Goal: Task Accomplishment & Management: Manage account settings

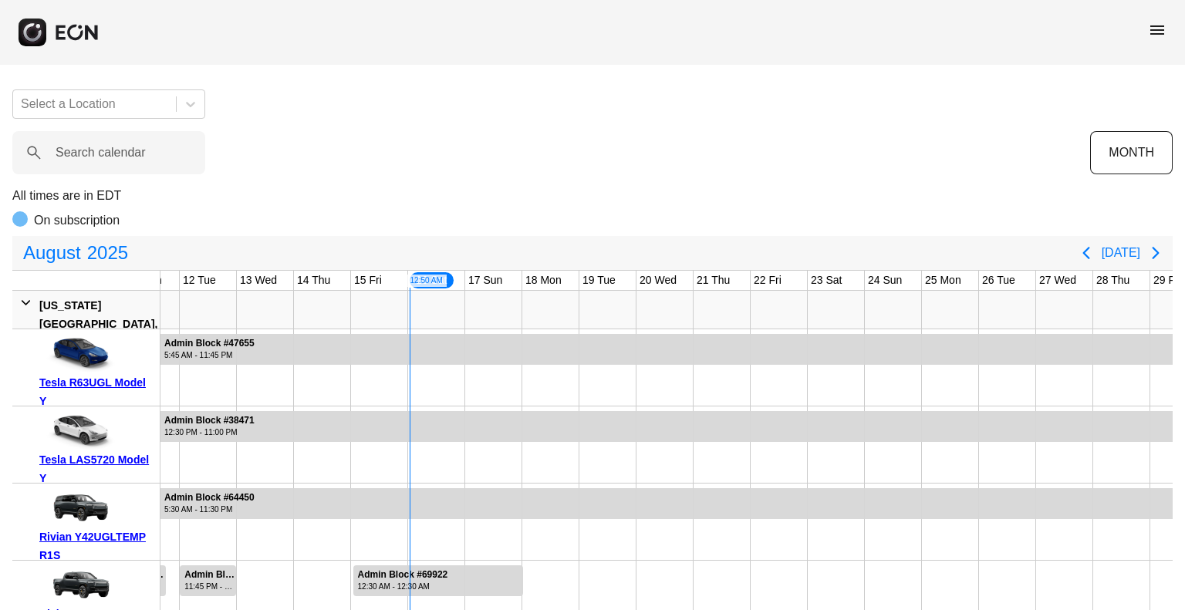
click at [1151, 35] on span "menu" at bounding box center [1157, 30] width 19 height 19
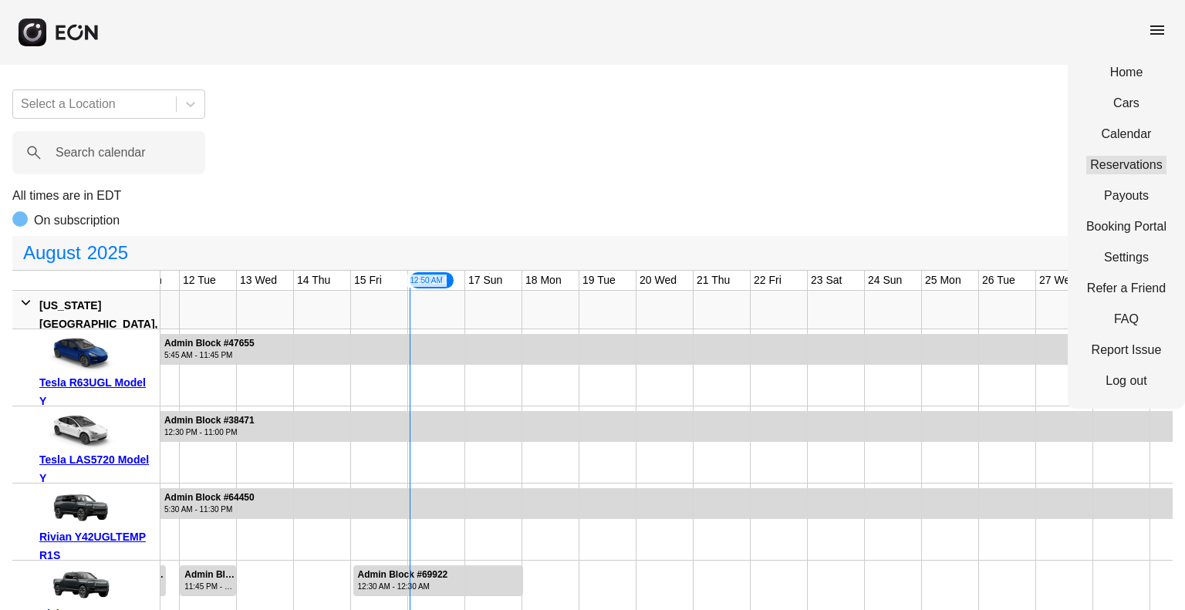
click at [1117, 163] on link "Reservations" at bounding box center [1126, 165] width 80 height 19
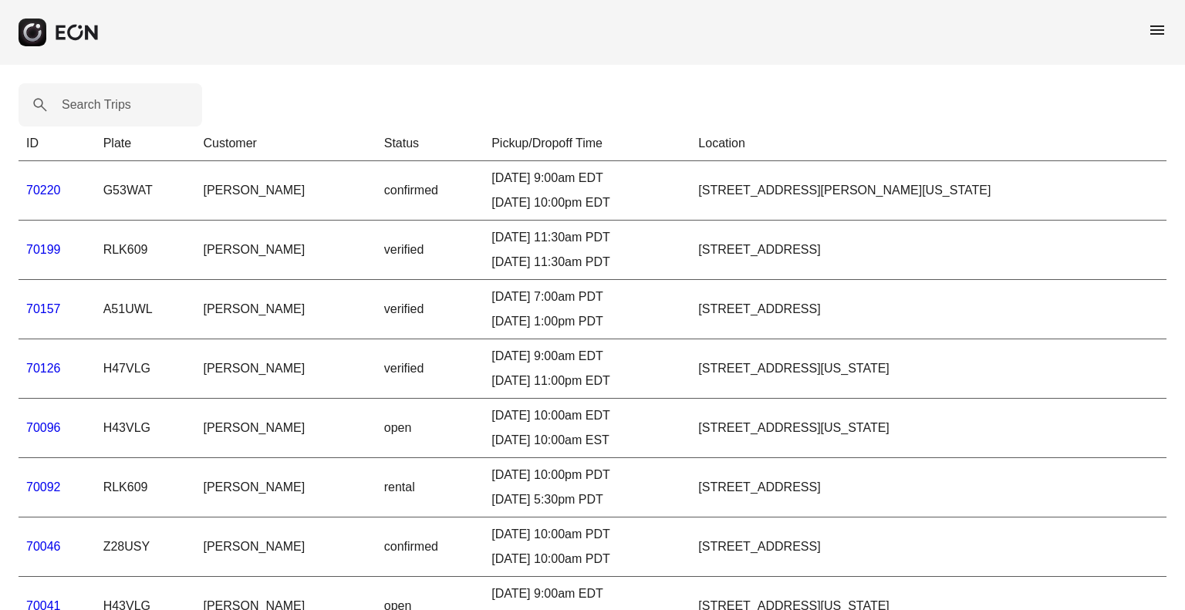
click at [127, 104] on label "Search Trips" at bounding box center [96, 105] width 69 height 19
click at [127, 104] on Trips "Search Trips" at bounding box center [111, 104] width 184 height 43
paste Trips "*****"
type Trips "*****"
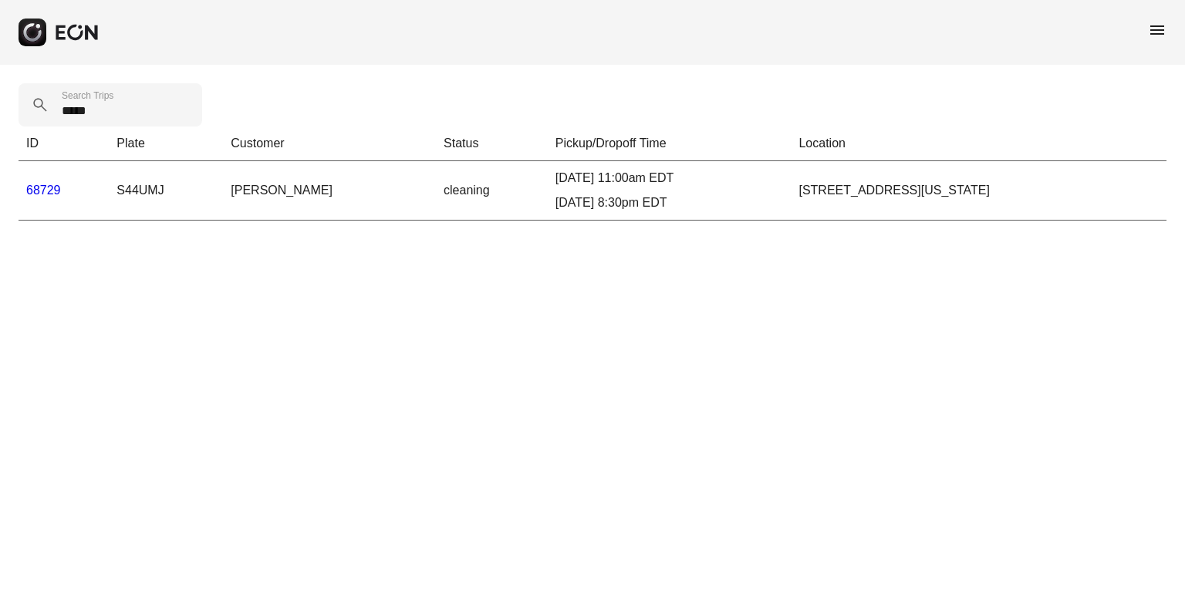
click at [43, 187] on link "68729" at bounding box center [43, 190] width 35 height 13
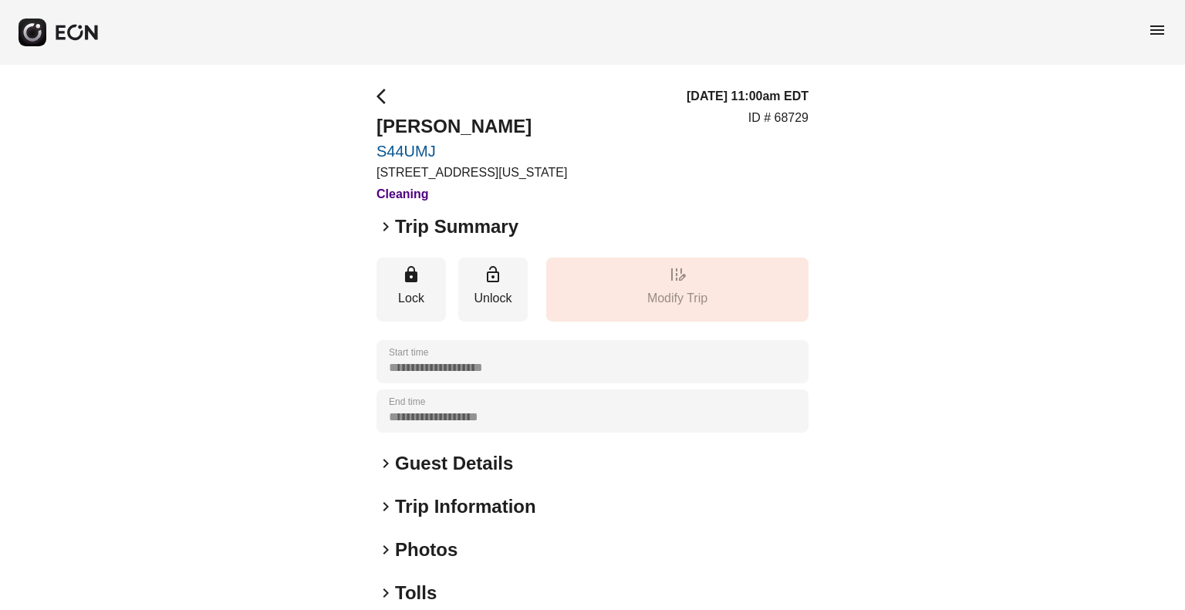
click at [518, 238] on h2 "Trip Summary" at bounding box center [456, 226] width 123 height 25
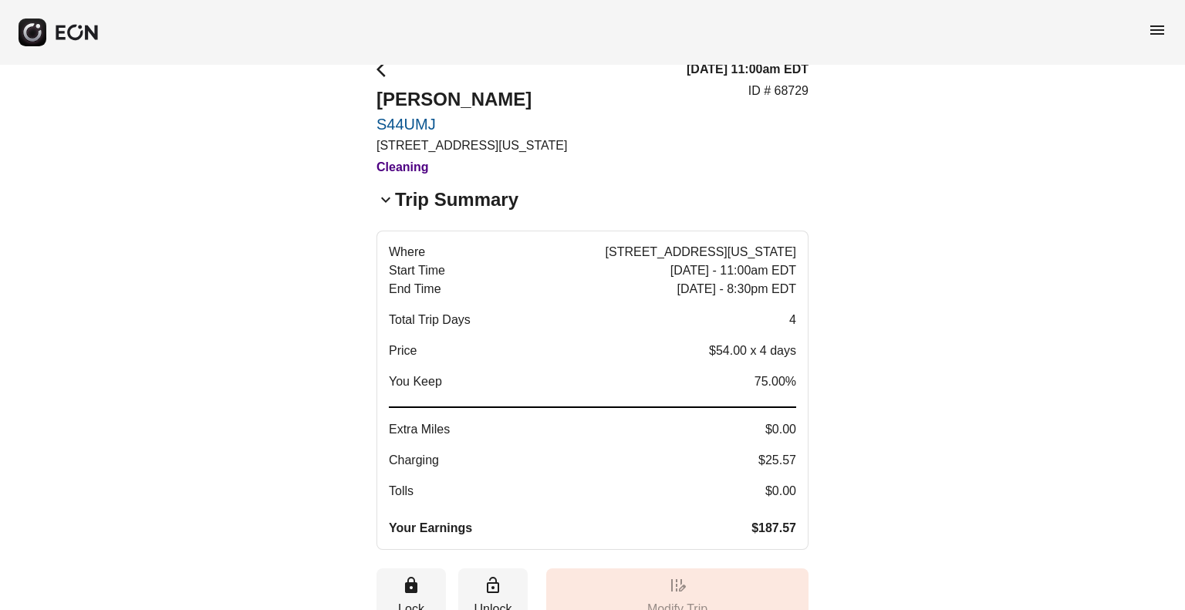
scroll to position [23, 0]
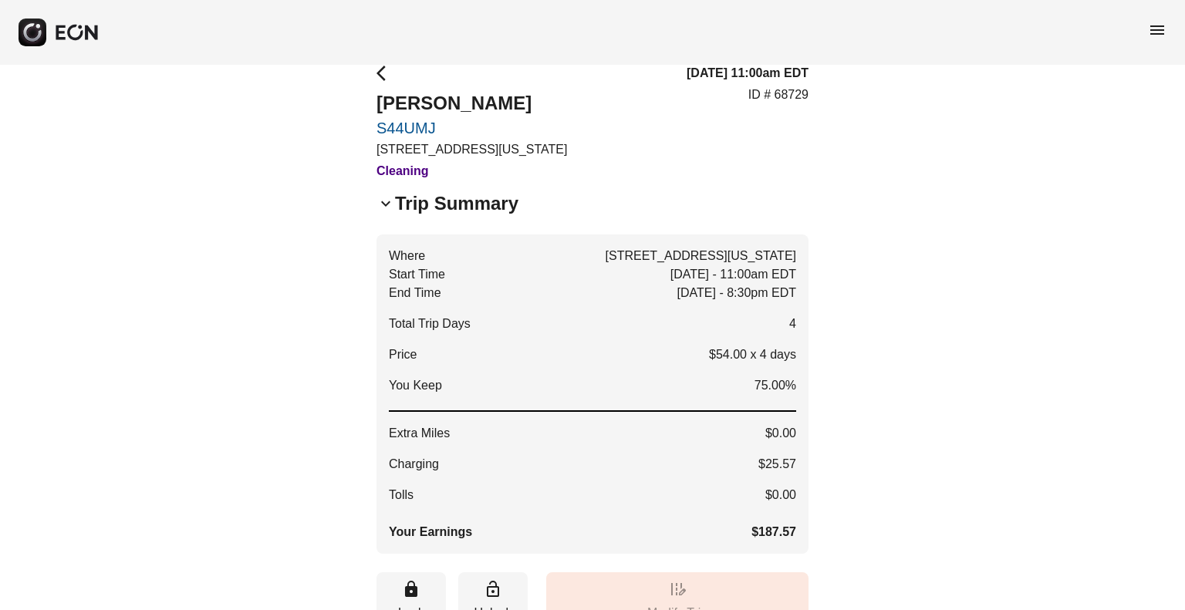
click at [386, 204] on span "keyboard_arrow_down" at bounding box center [385, 203] width 19 height 19
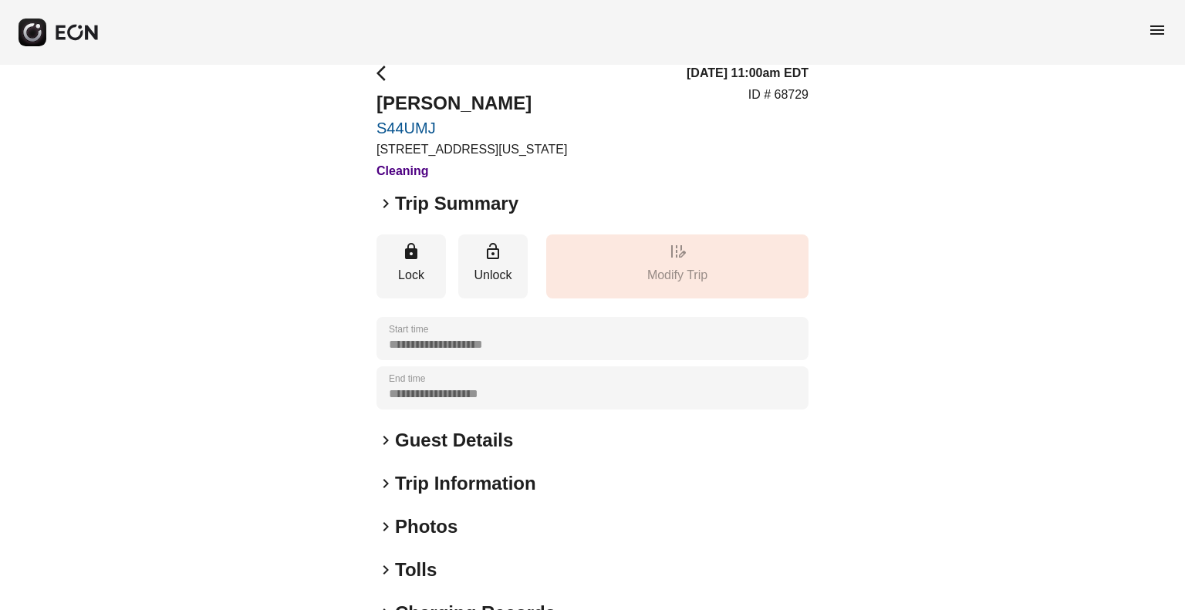
scroll to position [158, 0]
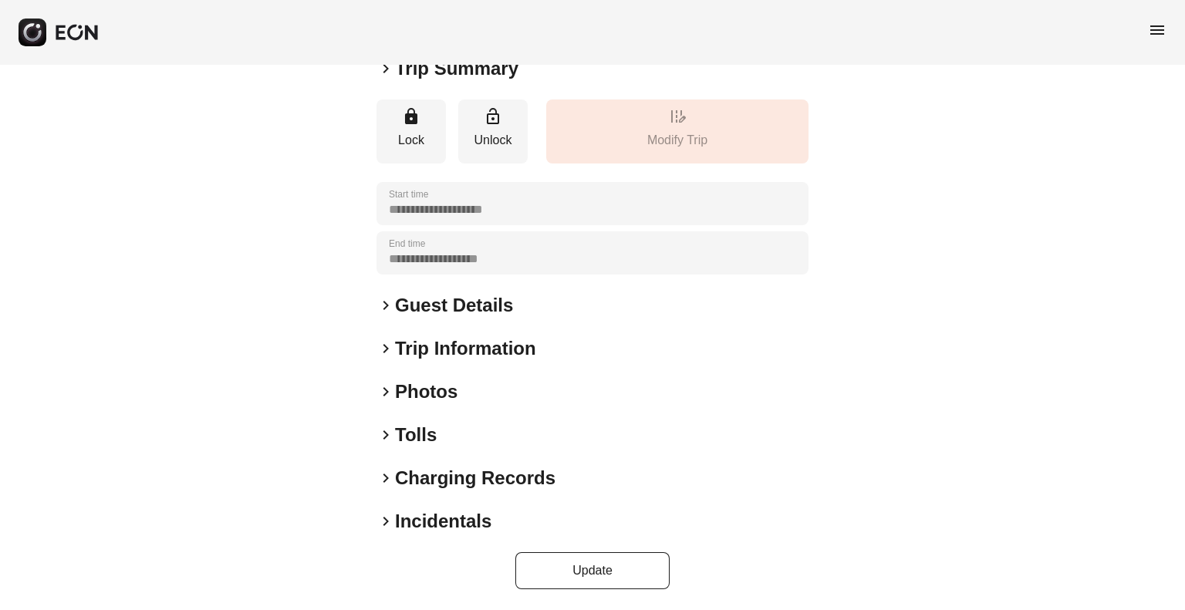
click at [407, 419] on div "**********" at bounding box center [592, 259] width 432 height 660
click at [406, 442] on h2 "Tolls" at bounding box center [416, 435] width 42 height 25
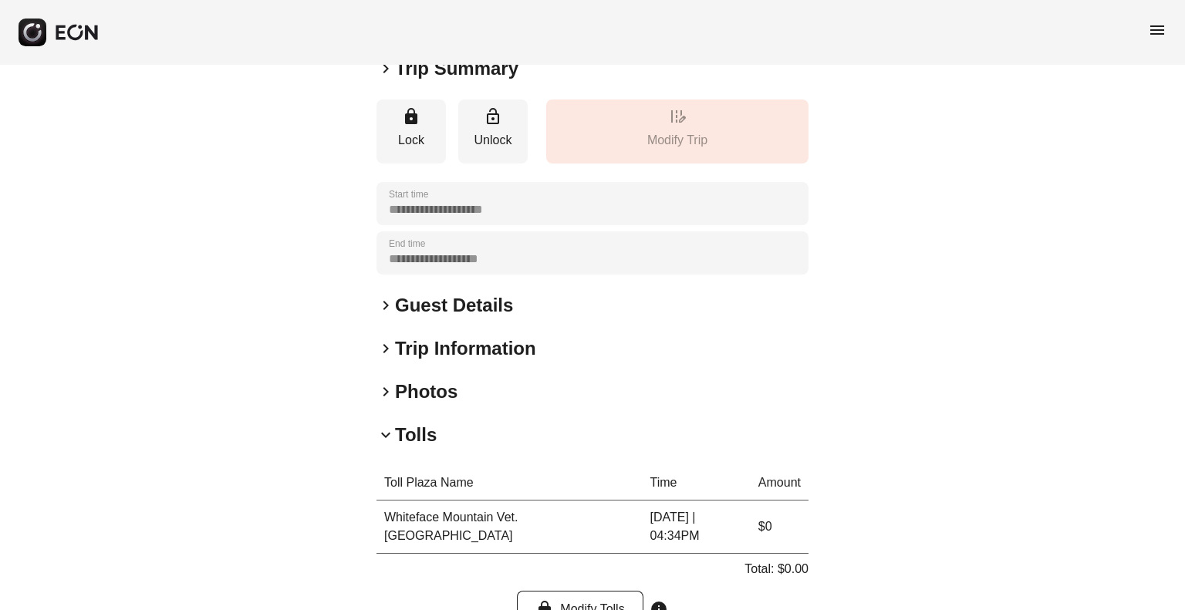
scroll to position [345, 0]
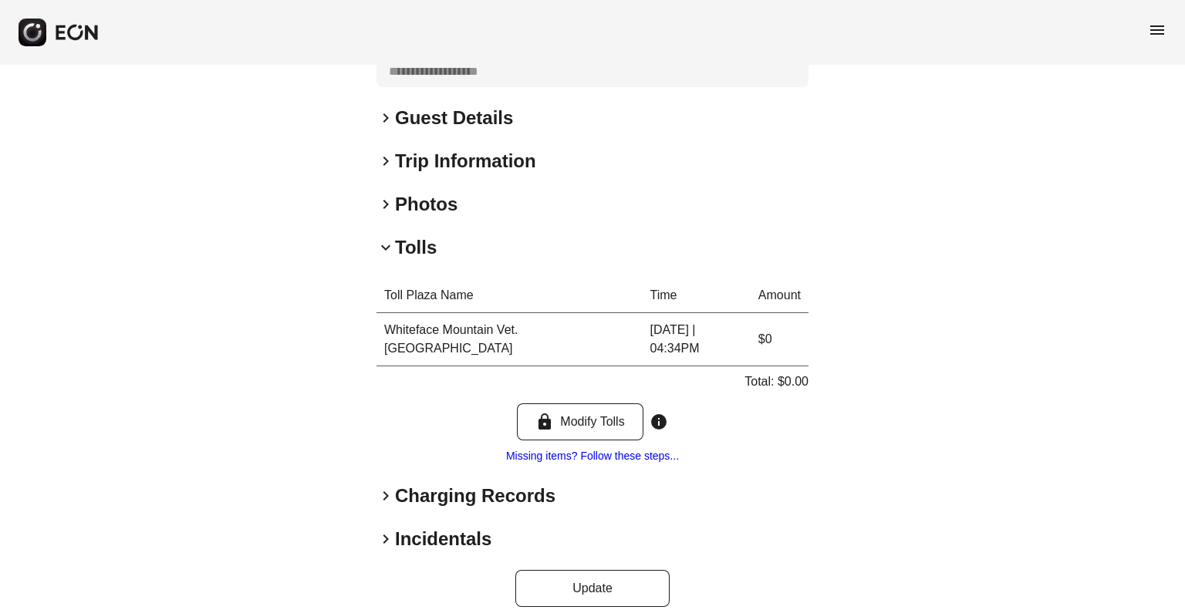
click at [431, 484] on h2 "Charging Records" at bounding box center [475, 496] width 160 height 25
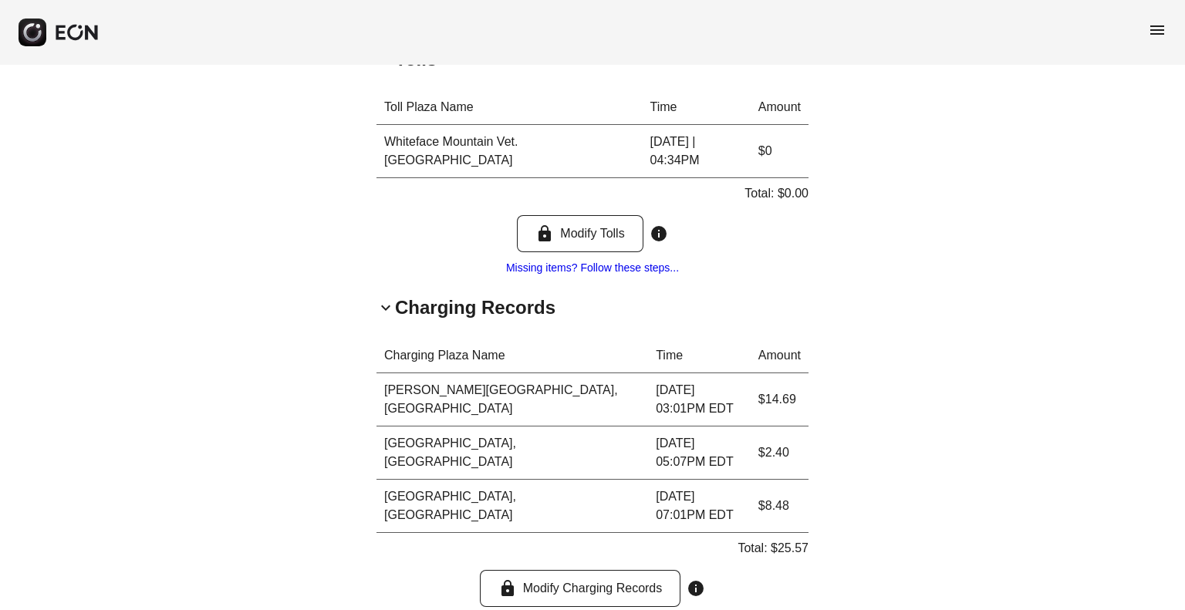
scroll to position [534, 0]
click at [791, 539] on p "Total: $25.57" at bounding box center [772, 548] width 71 height 19
copy p "25.57"
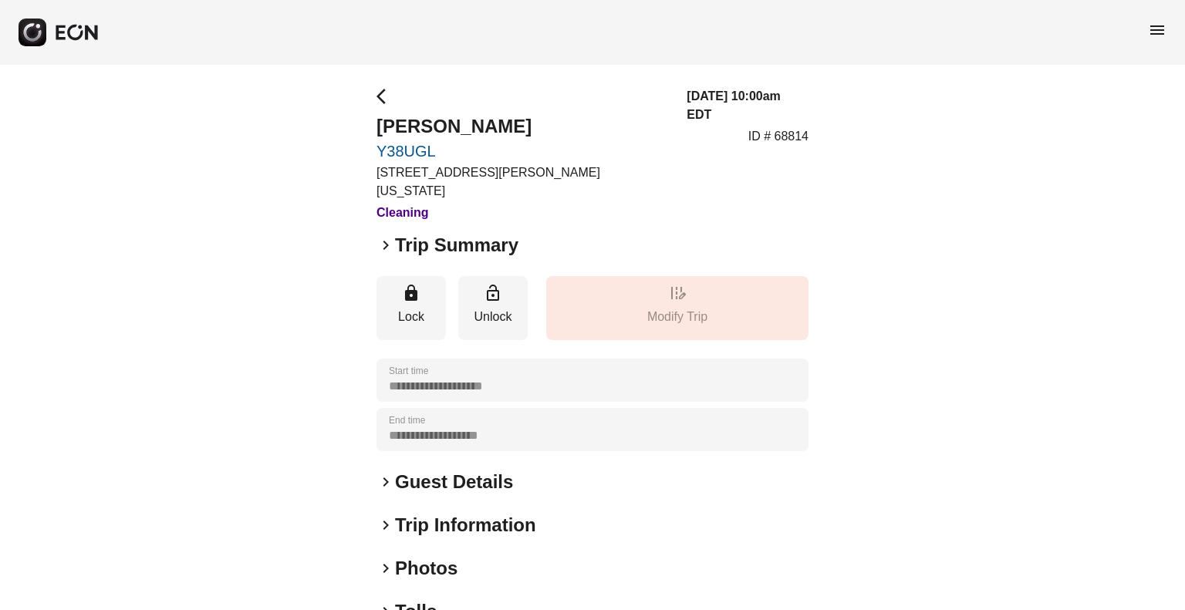
scroll to position [158, 0]
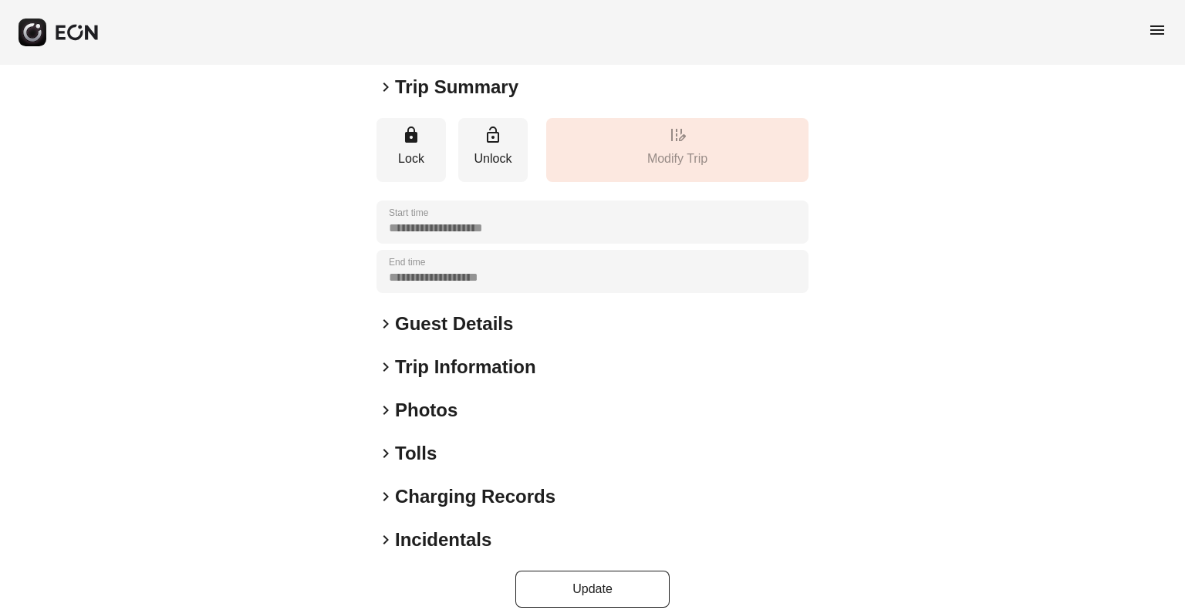
click at [413, 441] on h2 "Tolls" at bounding box center [416, 453] width 42 height 25
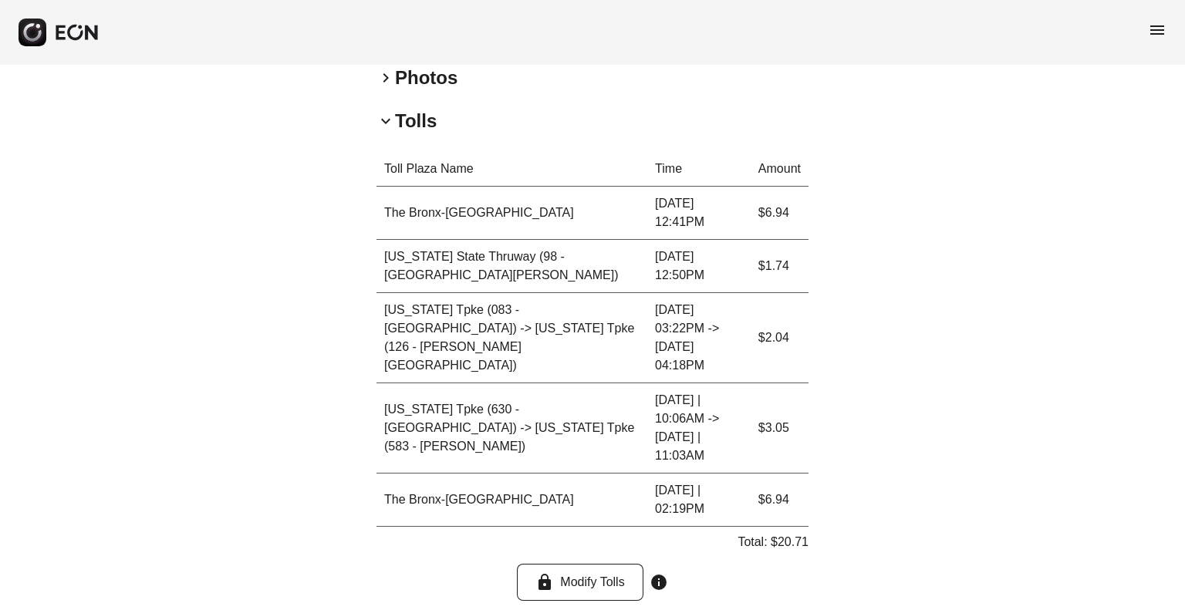
scroll to position [576, 0]
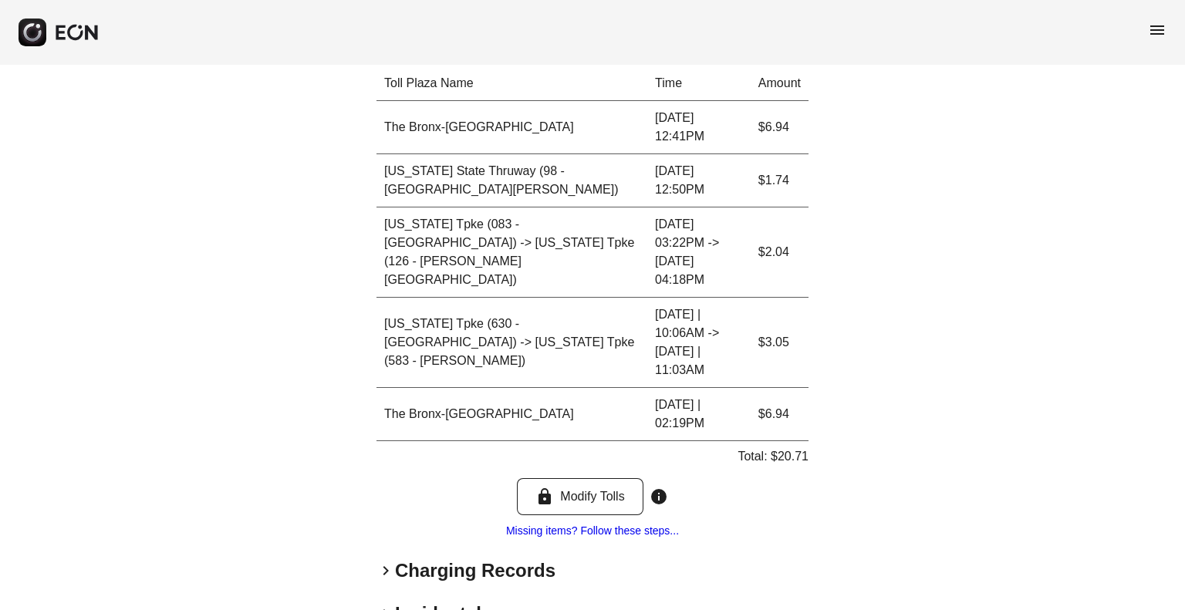
click at [403, 558] on h2 "Charging Records" at bounding box center [475, 570] width 160 height 25
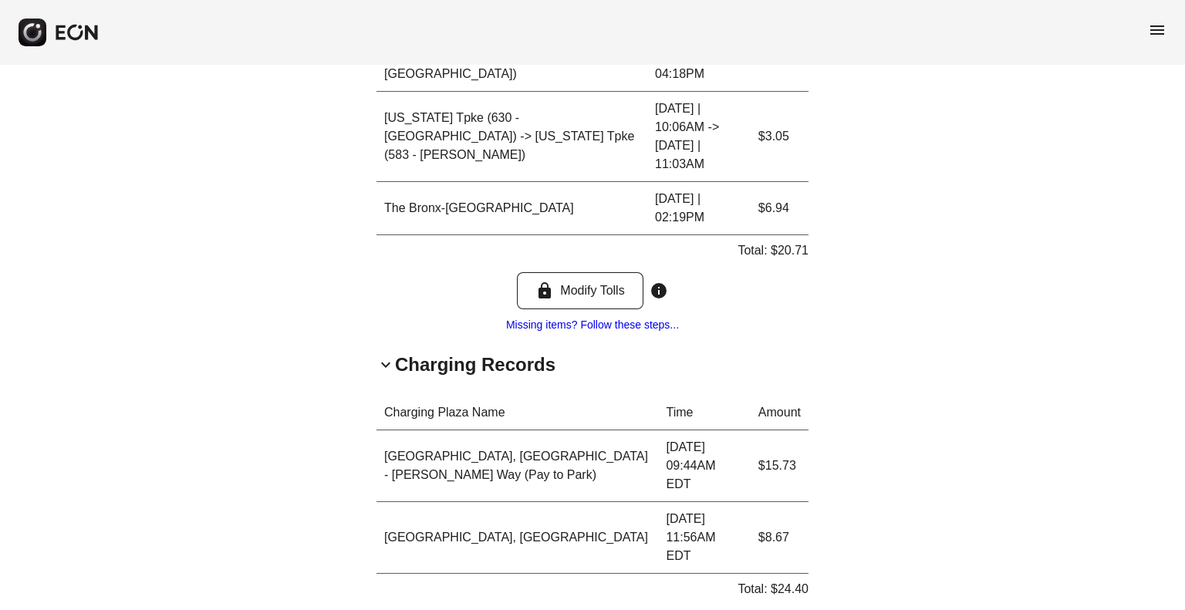
scroll to position [783, 0]
click at [796, 579] on p "Total: $24.40" at bounding box center [772, 588] width 71 height 19
copy p "24.40"
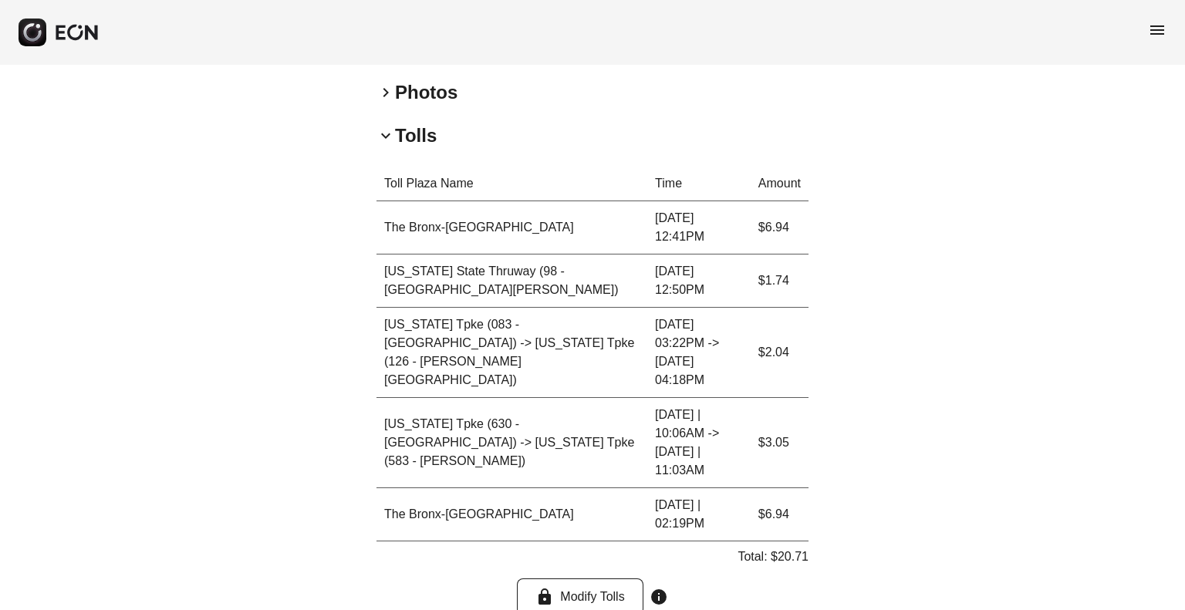
scroll to position [473, 0]
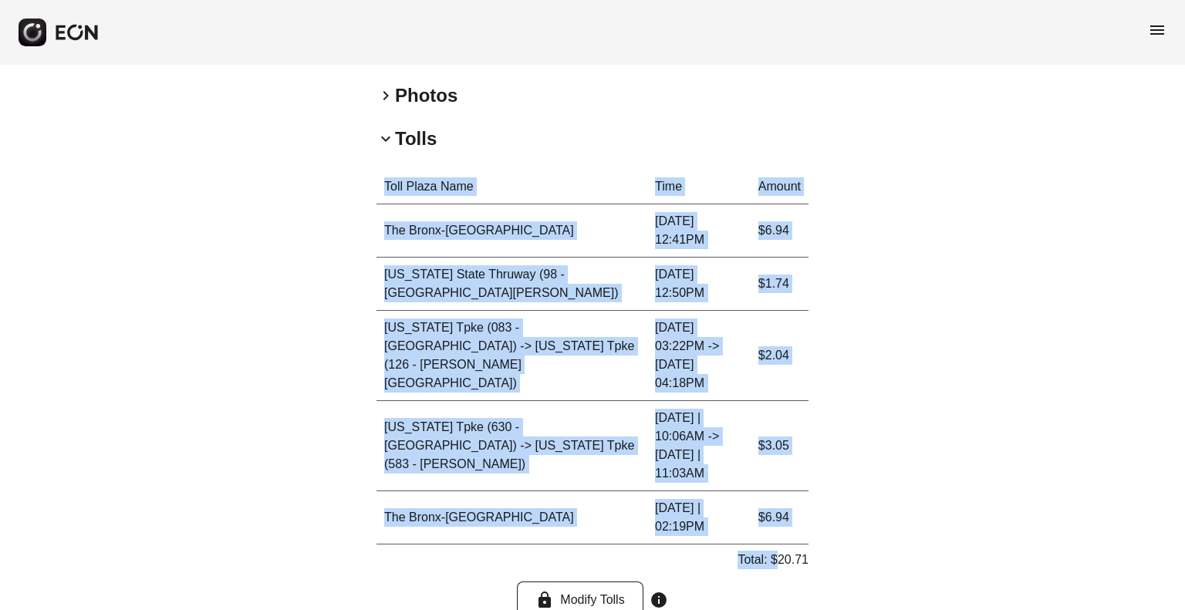
drag, startPoint x: 778, startPoint y: 508, endPoint x: 804, endPoint y: 450, distance: 64.2
click at [804, 450] on div "Toll Plaza Name Time Amount The Bronx-Whitestone Bridge 08.12.25 | 12:41PM $6.9…" at bounding box center [592, 407] width 432 height 474
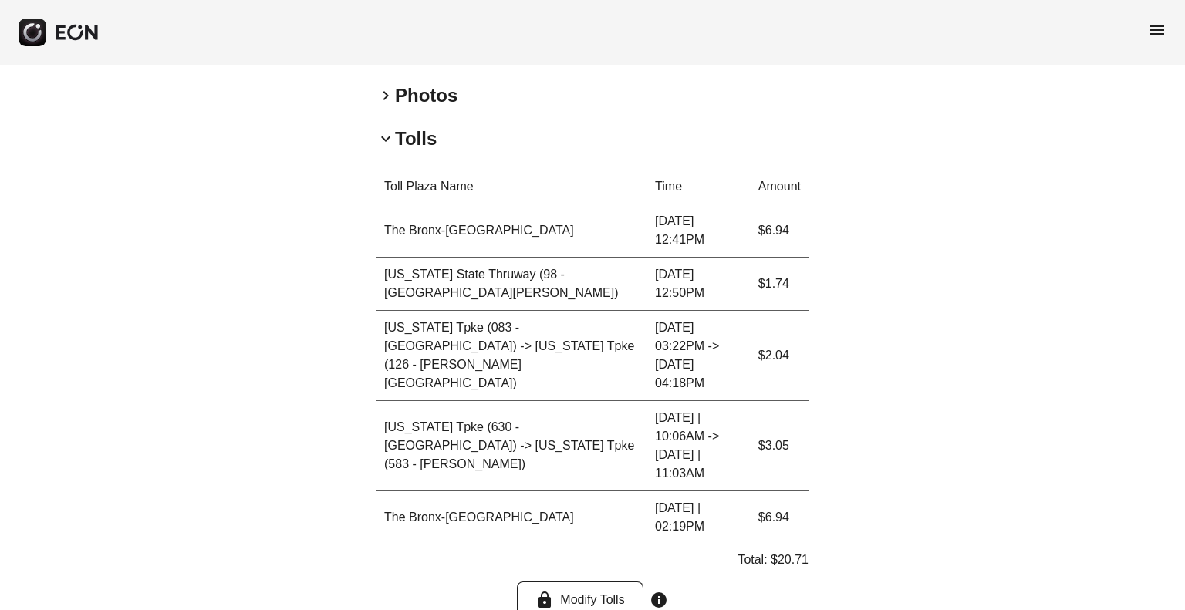
click at [796, 551] on p "Total: $20.71" at bounding box center [772, 560] width 71 height 19
copy p "20.71"
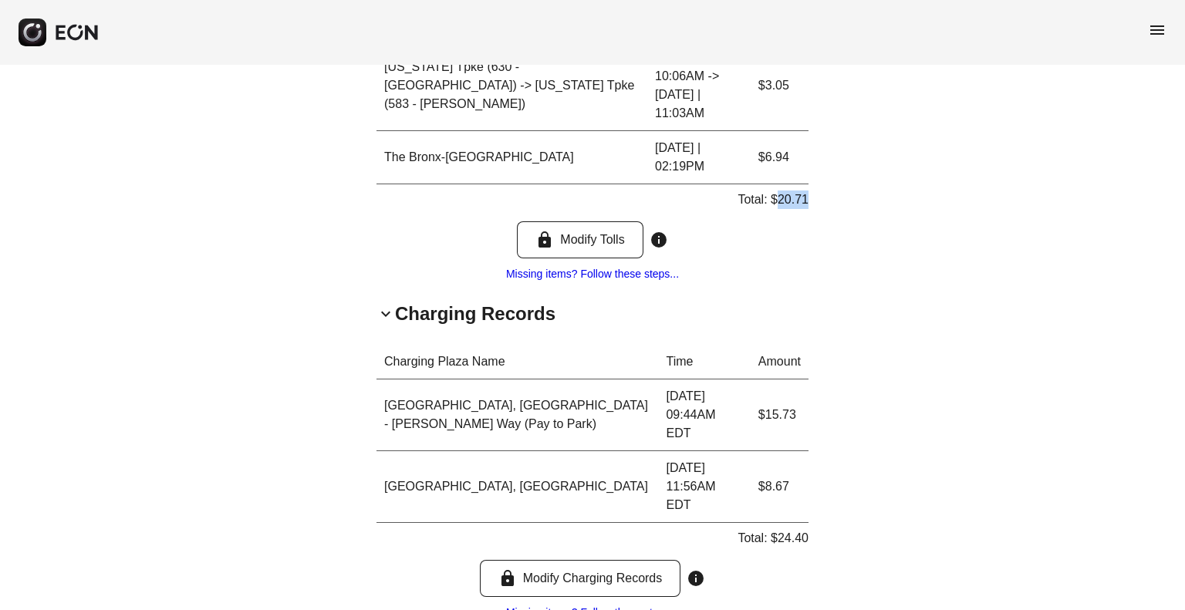
scroll to position [834, 0]
click at [796, 527] on p "Total: $24.40" at bounding box center [772, 536] width 71 height 19
copy p "24.40"
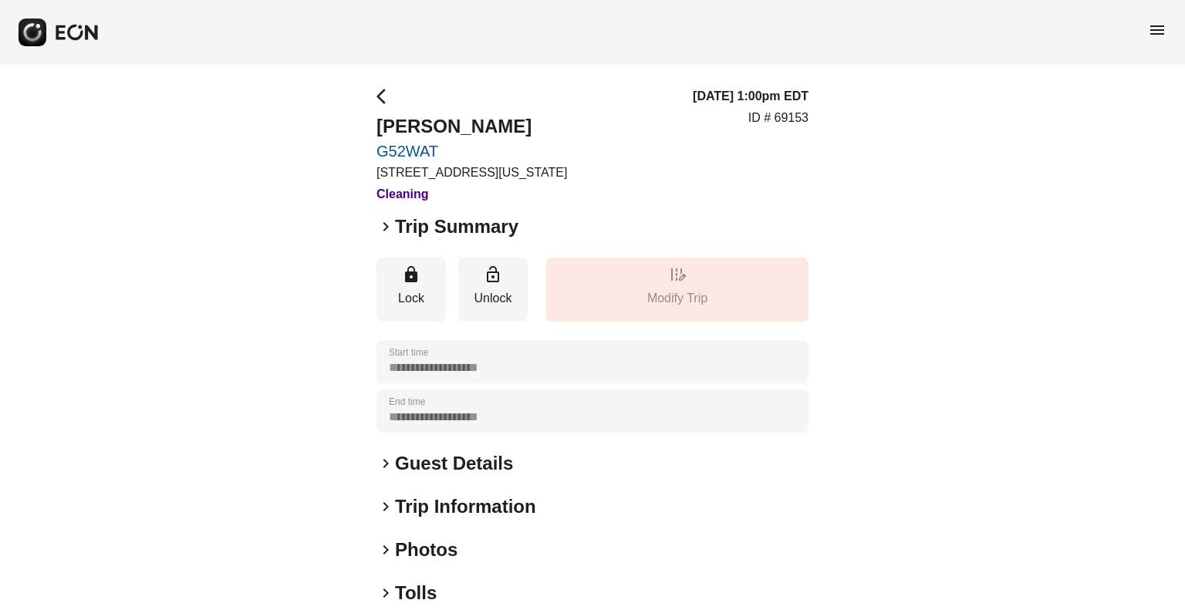
scroll to position [158, 0]
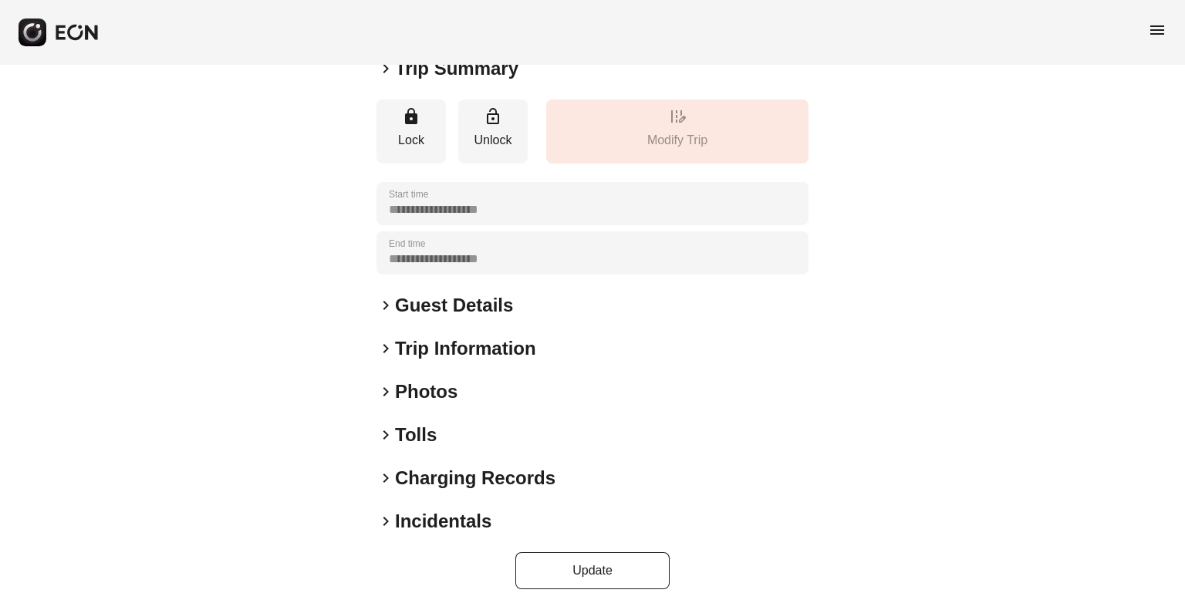
click at [410, 437] on h2 "Tolls" at bounding box center [416, 435] width 42 height 25
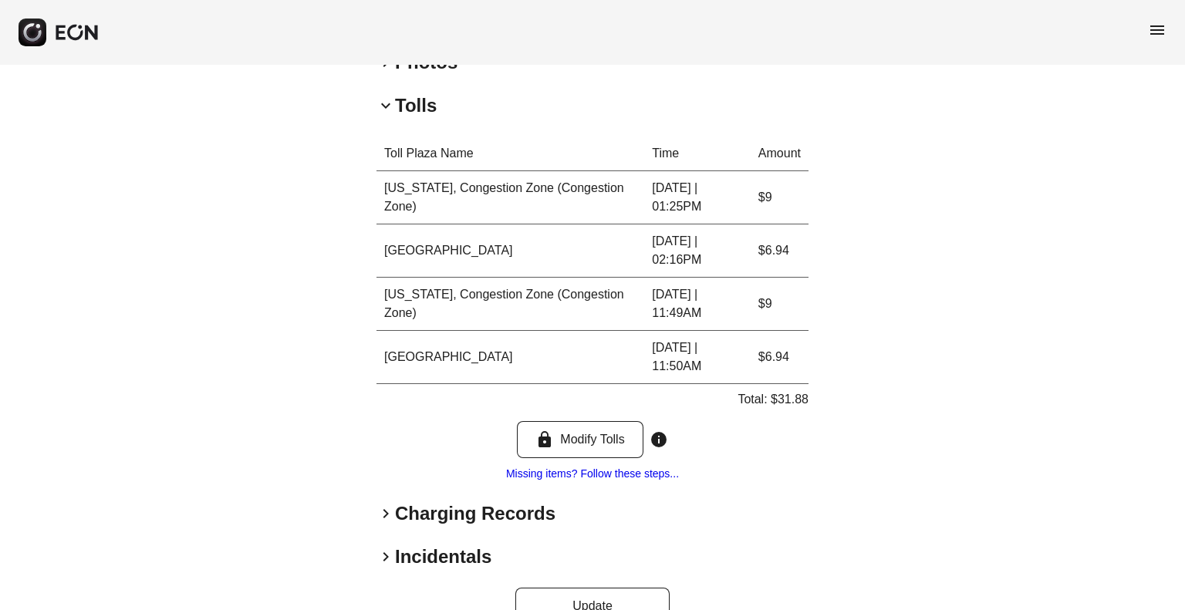
scroll to position [523, 0]
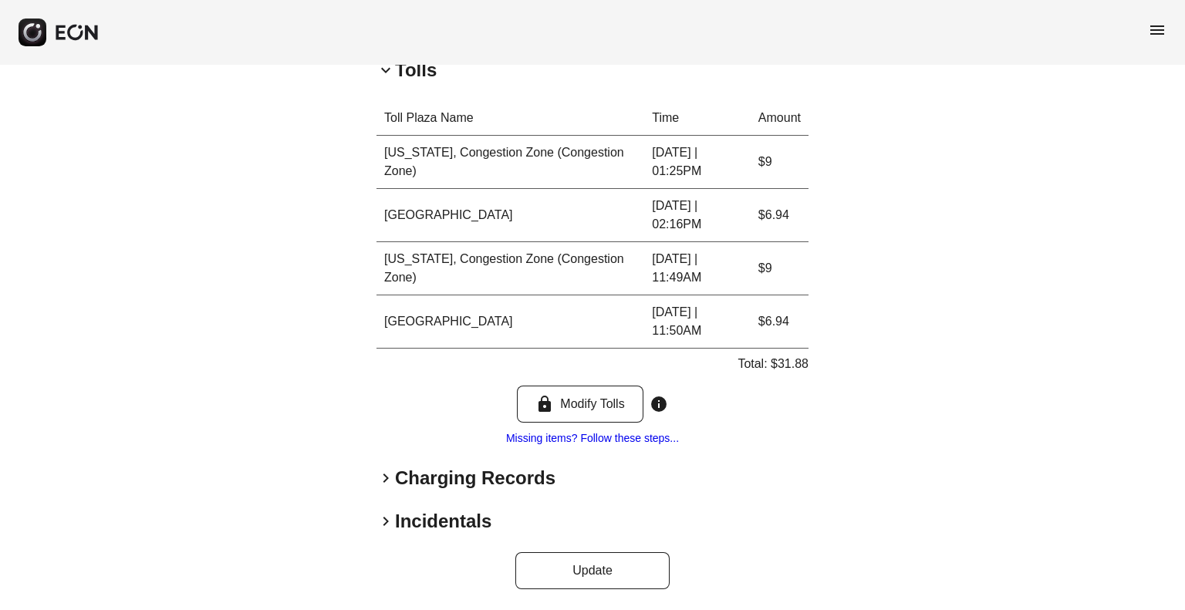
click at [800, 373] on div "Total: $31.88" at bounding box center [772, 367] width 71 height 25
copy p "31.88"
click at [488, 490] on div "**********" at bounding box center [592, 76] width 432 height 1025
click at [496, 480] on h2 "Charging Records" at bounding box center [475, 478] width 160 height 25
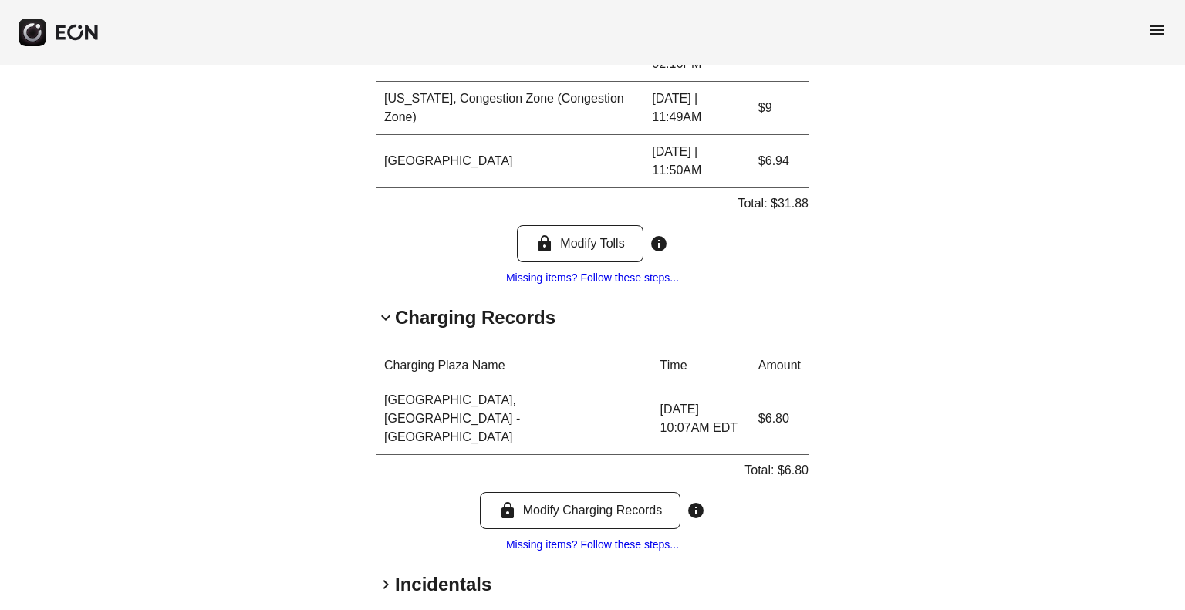
scroll to position [709, 0]
